Goal: Information Seeking & Learning: Learn about a topic

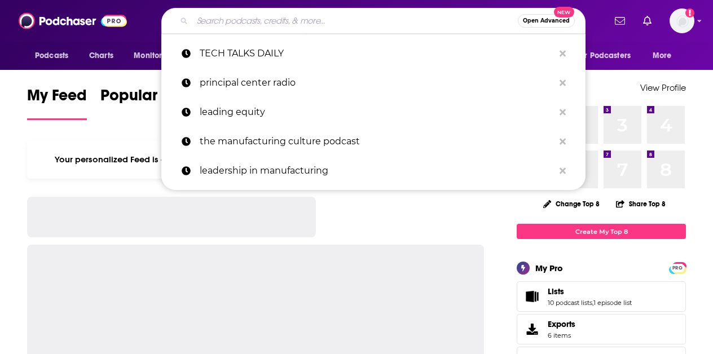
click at [249, 17] on input "Search podcasts, credits, & more..." at bounding box center [355, 21] width 326 height 18
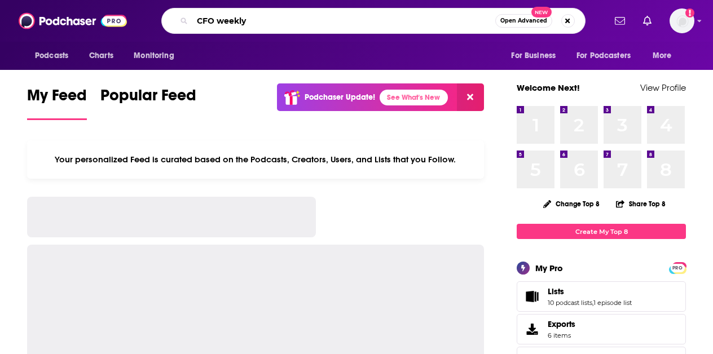
type input "CFO weekly"
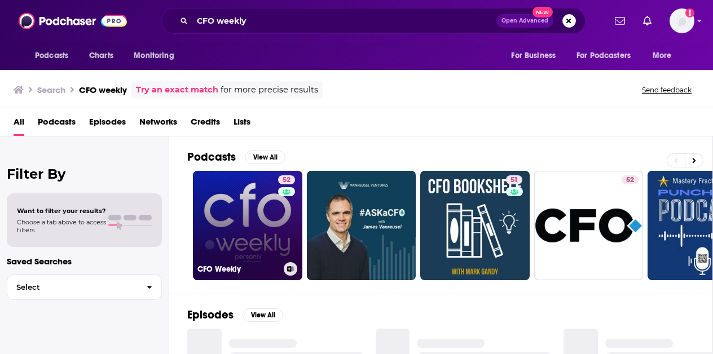
click at [274, 207] on link "52 CFO Weekly" at bounding box center [247, 225] width 109 height 109
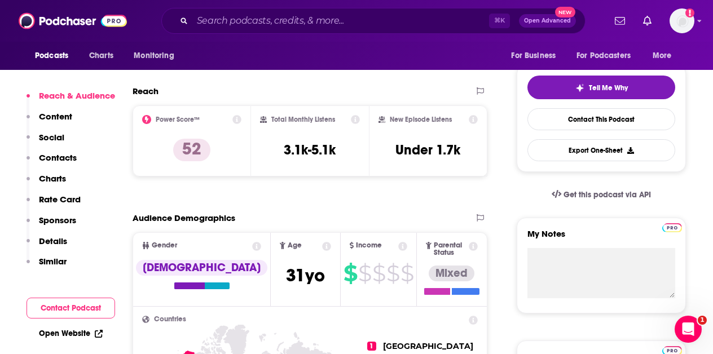
scroll to position [233, 0]
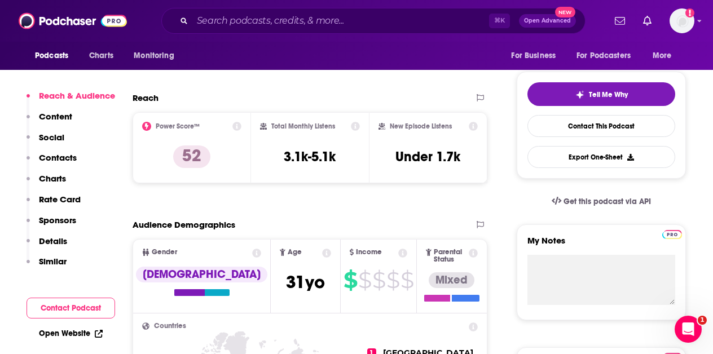
click at [399, 253] on icon at bounding box center [403, 253] width 9 height 9
click at [399, 252] on icon at bounding box center [403, 253] width 9 height 9
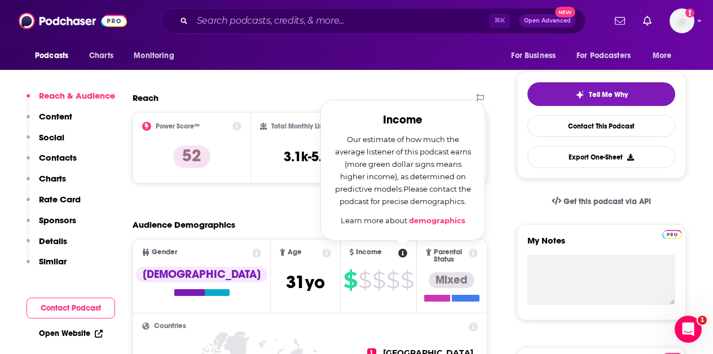
click at [399, 252] on icon at bounding box center [403, 253] width 9 height 9
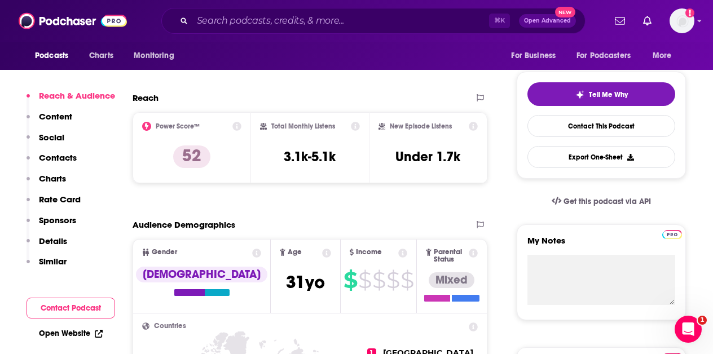
click at [399, 252] on icon at bounding box center [403, 253] width 9 height 9
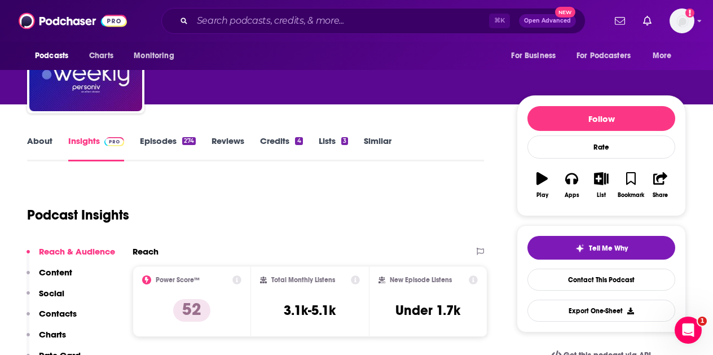
scroll to position [80, 0]
